Goal: Information Seeking & Learning: Find specific fact

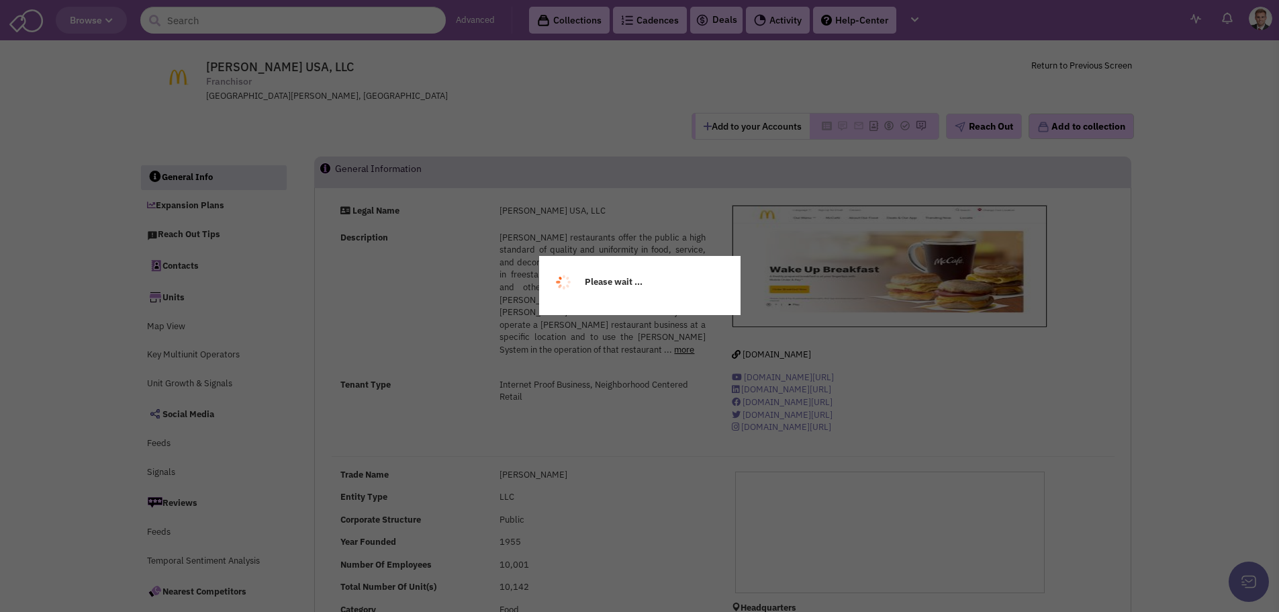
select select
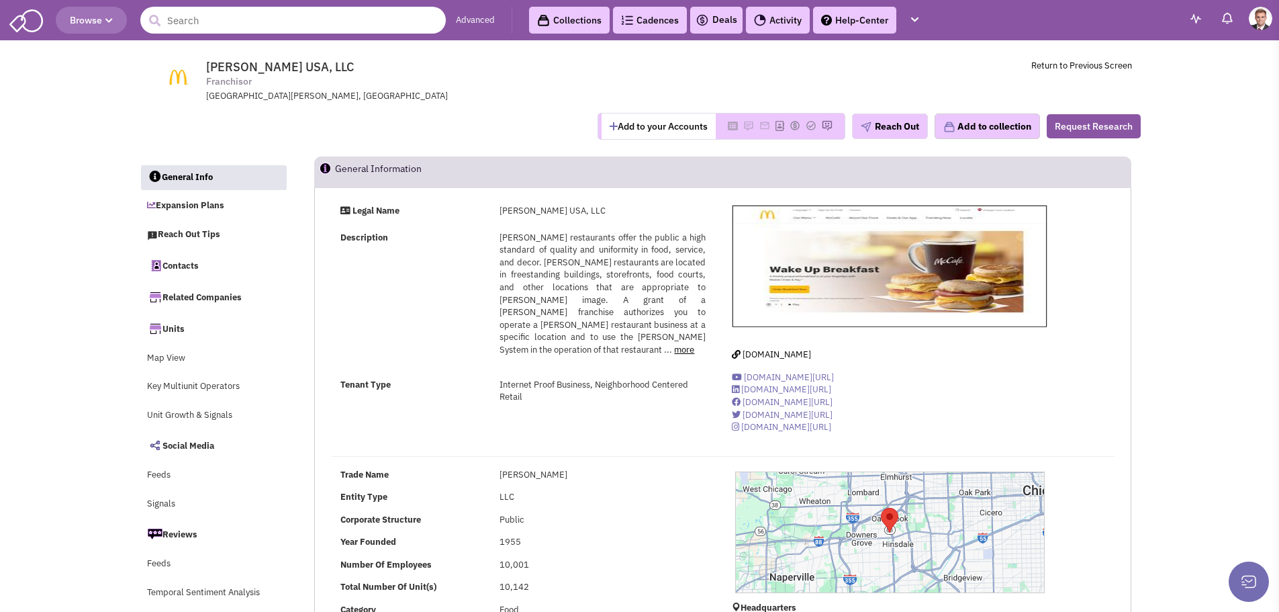
click at [243, 22] on input "text" at bounding box center [293, 20] width 306 height 27
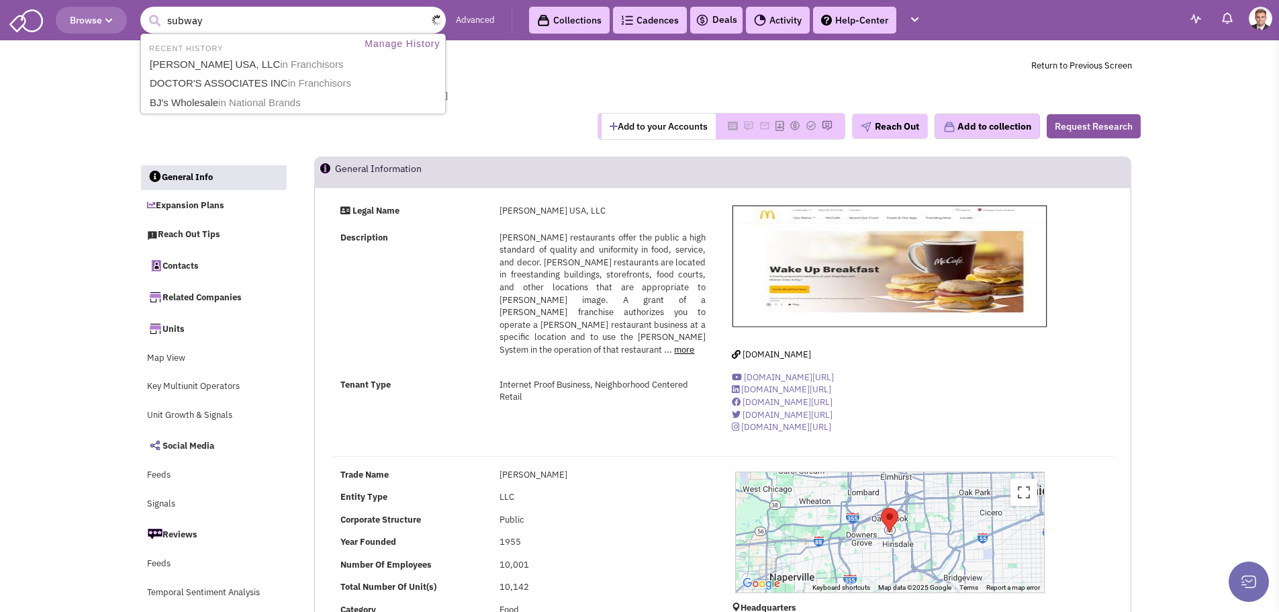
type input "subway"
click at [144, 11] on button "submit" at bounding box center [154, 21] width 20 height 20
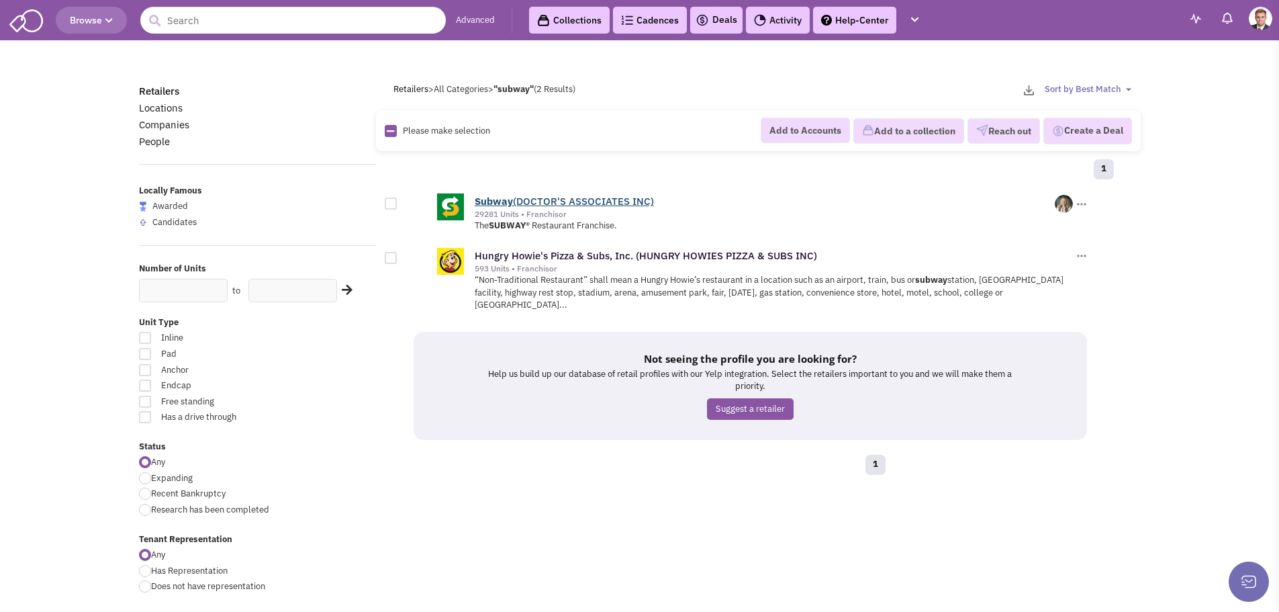
click at [577, 195] on link "Subway (DOCTOR'S ASSOCIATES INC)" at bounding box center [564, 201] width 179 height 13
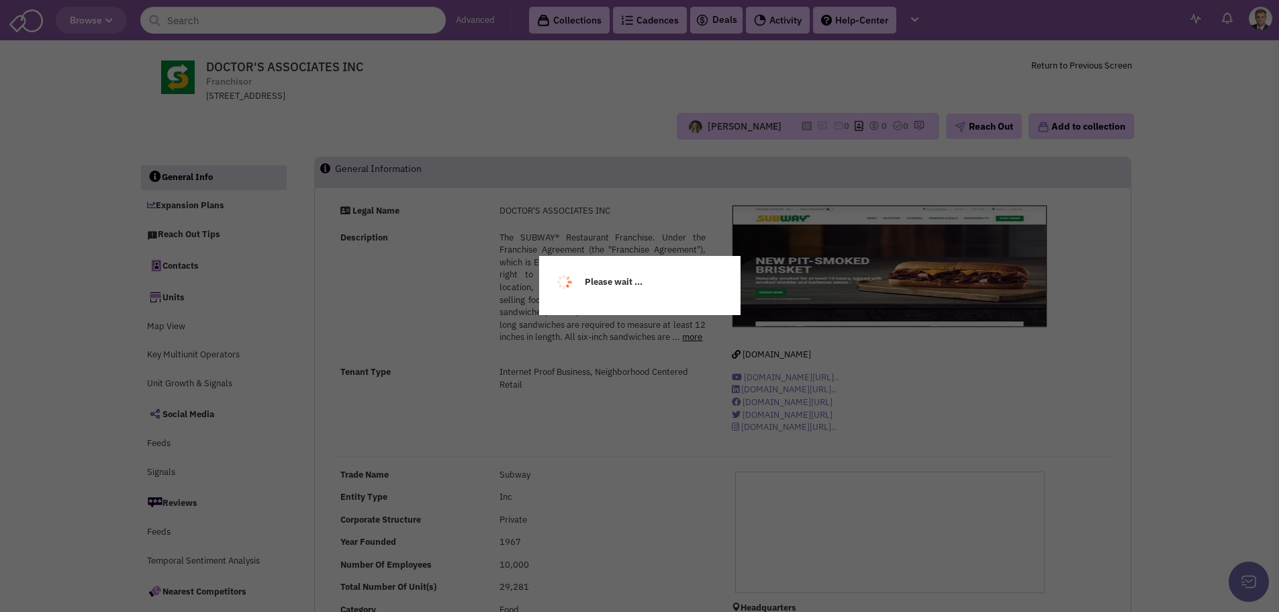
select select
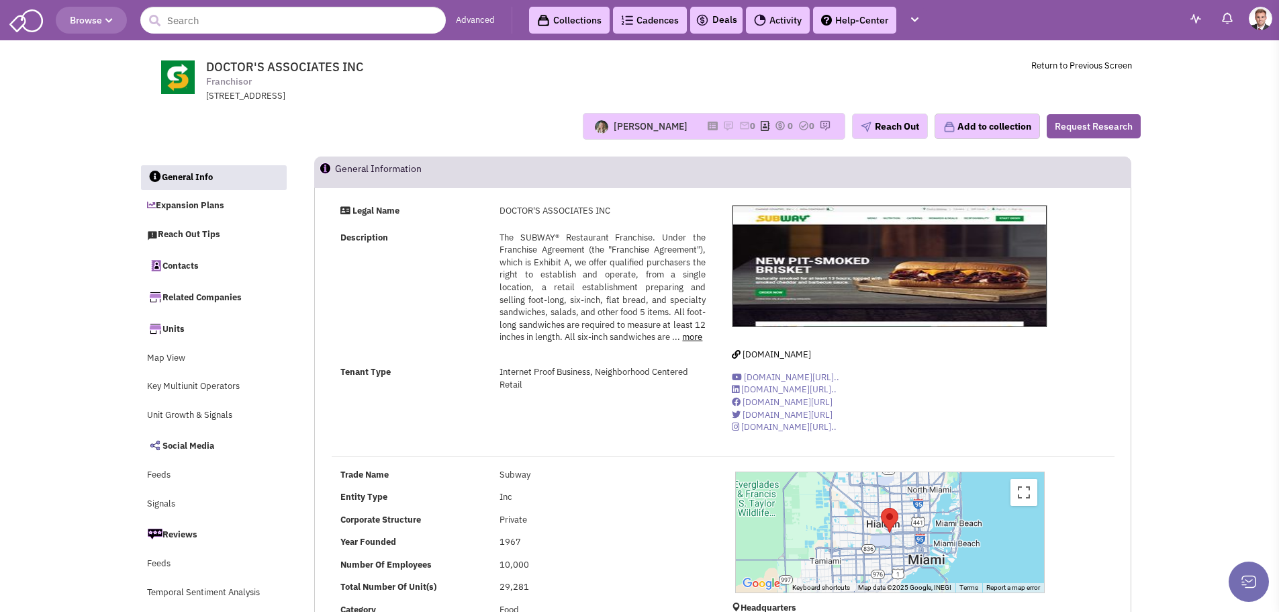
click at [565, 314] on span "The SUBWAY® Restaurant Franchise. Under the Franchise Agreement (the "Franchise…" at bounding box center [602, 287] width 205 height 111
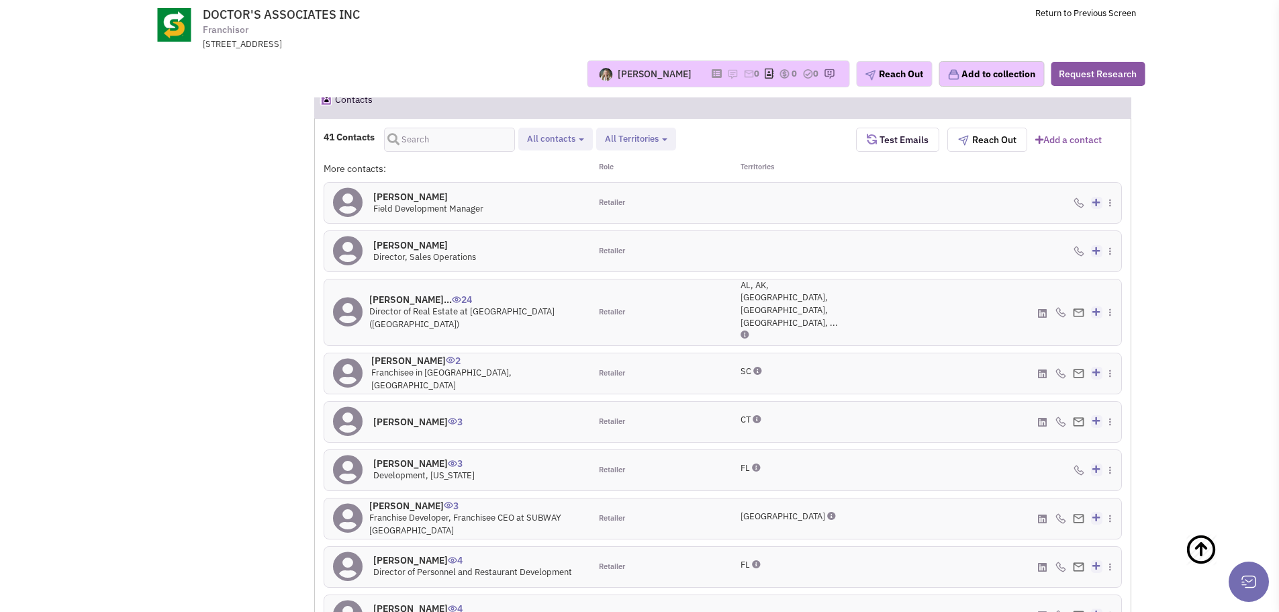
scroll to position [1172, 0]
click at [763, 166] on div "Territories" at bounding box center [789, 168] width 133 height 13
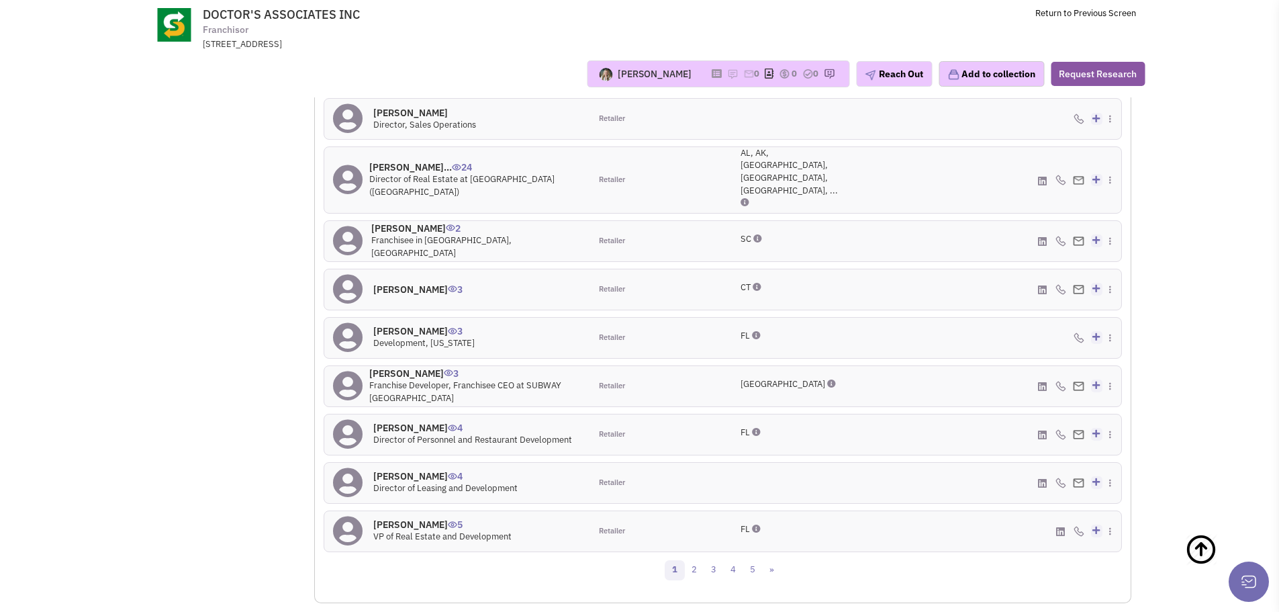
scroll to position [1105, 0]
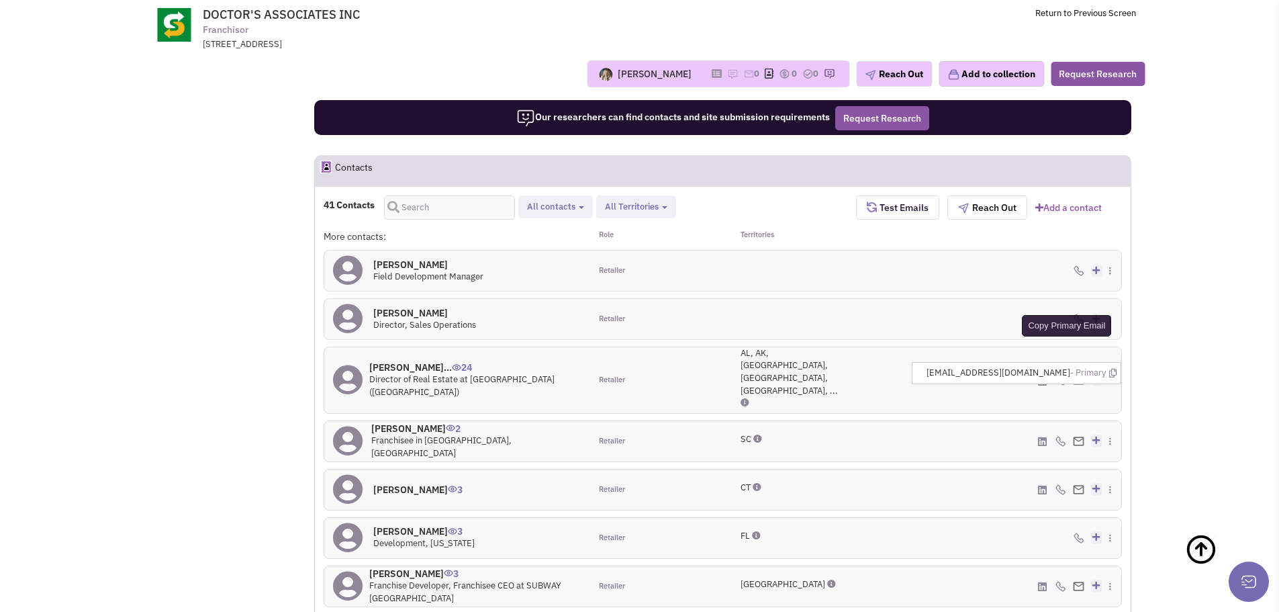
click at [1113, 369] on icon at bounding box center [1112, 373] width 7 height 9
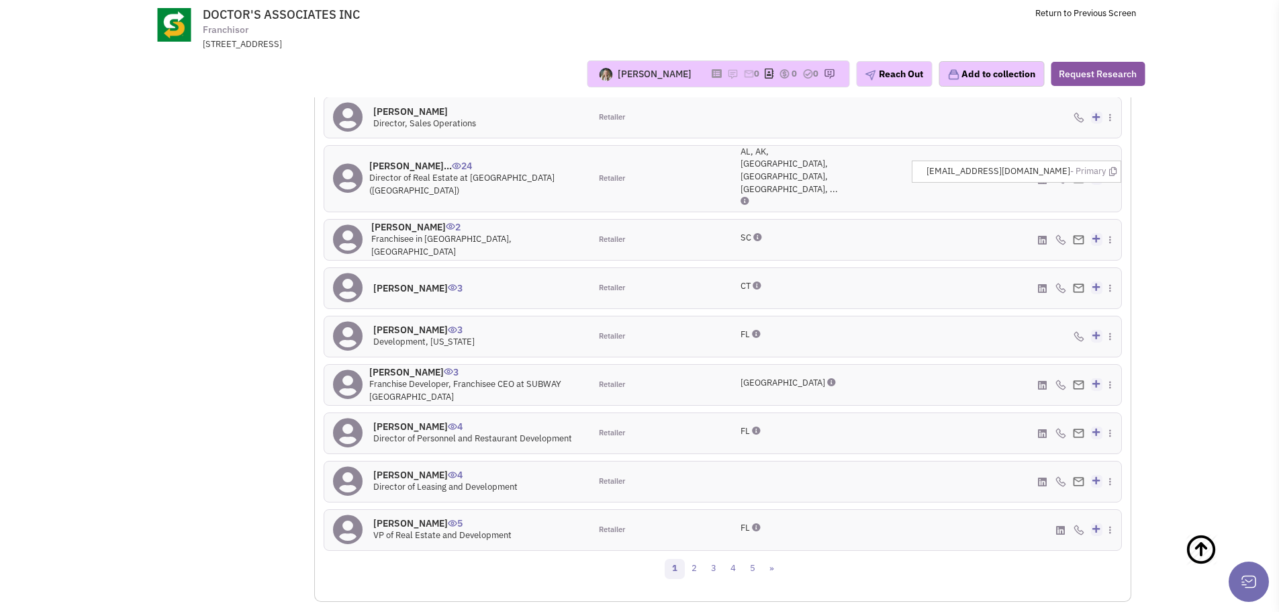
scroll to position [1373, 0]
